Goal: Task Accomplishment & Management: Use online tool/utility

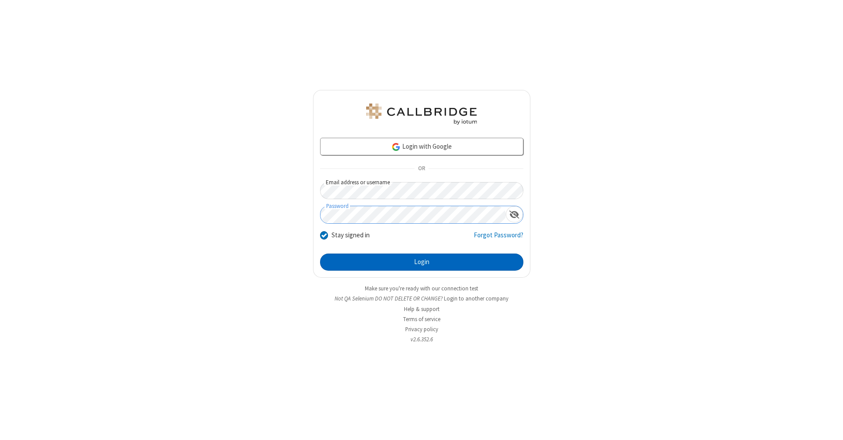
click at [422, 263] on button "Login" at bounding box center [421, 263] width 203 height 18
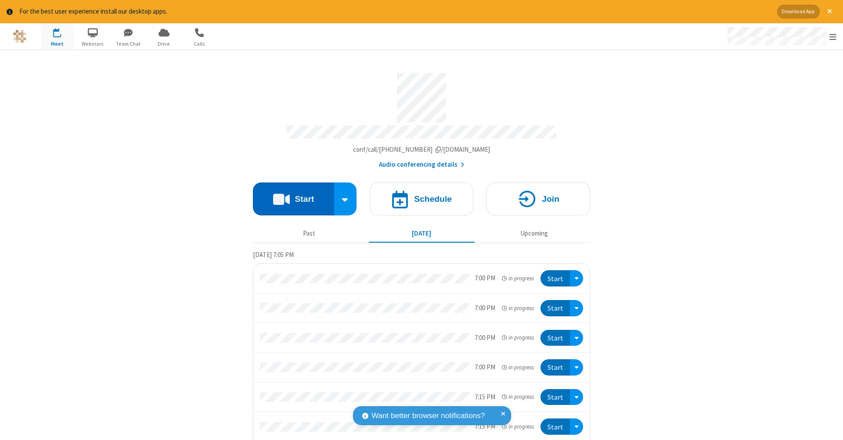
click at [290, 195] on button "Start" at bounding box center [293, 199] width 81 height 33
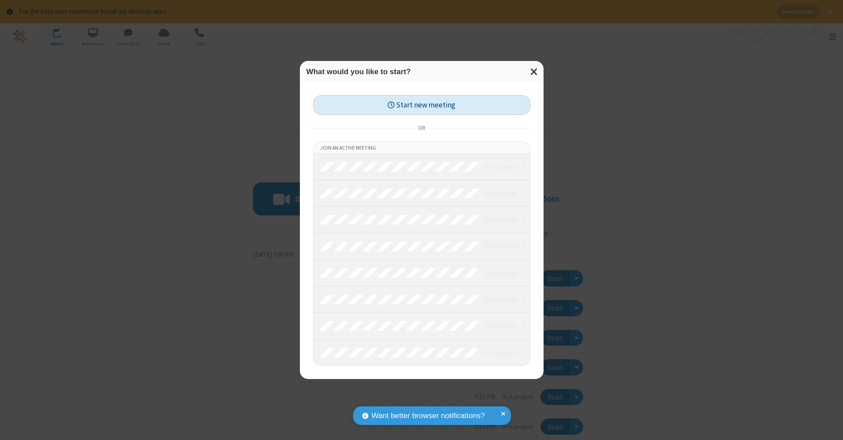
click at [422, 105] on button "Start new meeting" at bounding box center [421, 105] width 217 height 20
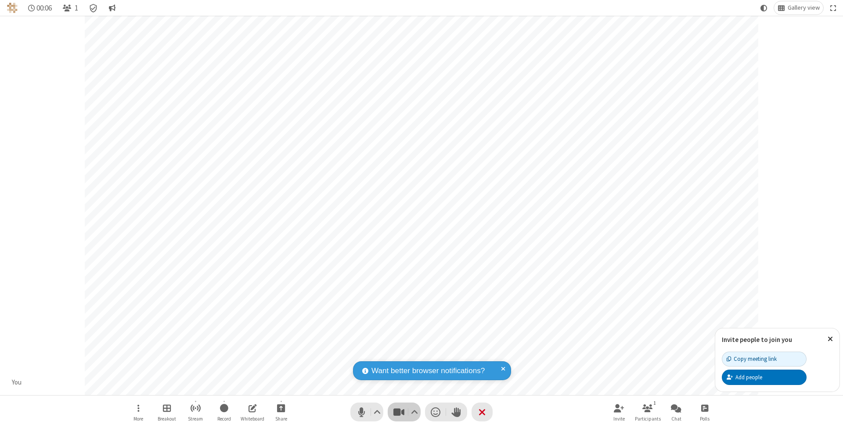
click at [399, 412] on span "Stop video (⌘+Shift+V)" at bounding box center [398, 412] width 13 height 13
click at [399, 412] on span "Start video (⌘+Shift+V)" at bounding box center [398, 412] width 13 height 13
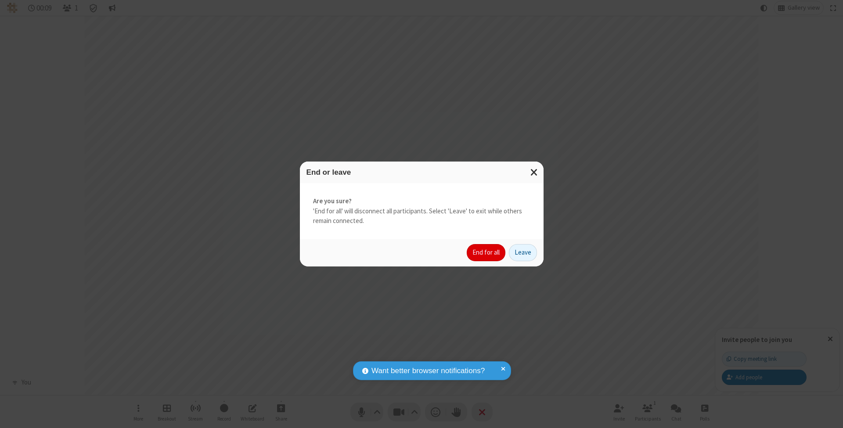
click at [487, 252] on button "End for all" at bounding box center [486, 253] width 39 height 18
